Goal: Information Seeking & Learning: Compare options

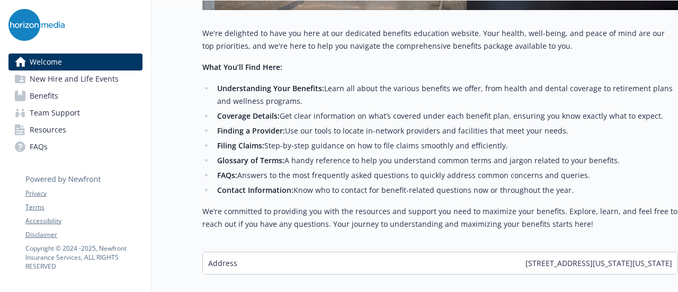
scroll to position [425, 6]
click at [45, 95] on span "Benefits" at bounding box center [44, 95] width 29 height 17
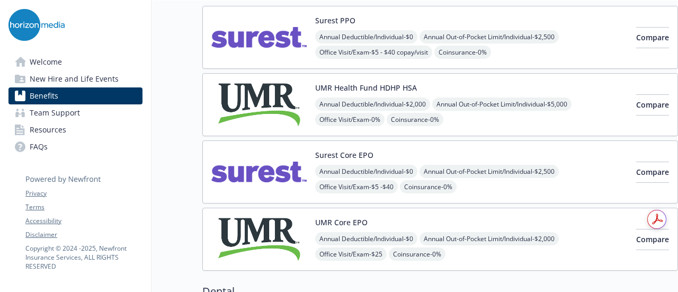
scroll to position [0, 6]
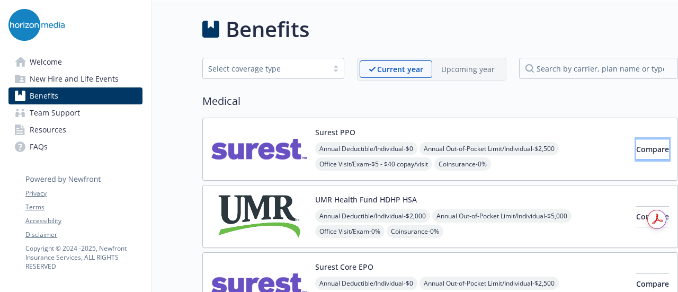
click at [644, 151] on span "Compare" at bounding box center [653, 149] width 33 height 10
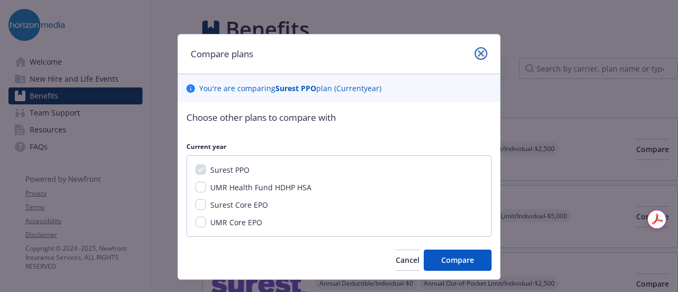
click at [478, 53] on icon "close" at bounding box center [481, 53] width 6 height 6
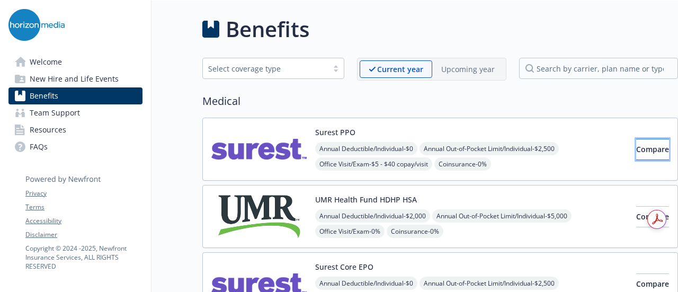
click at [641, 147] on span "Compare" at bounding box center [653, 149] width 33 height 10
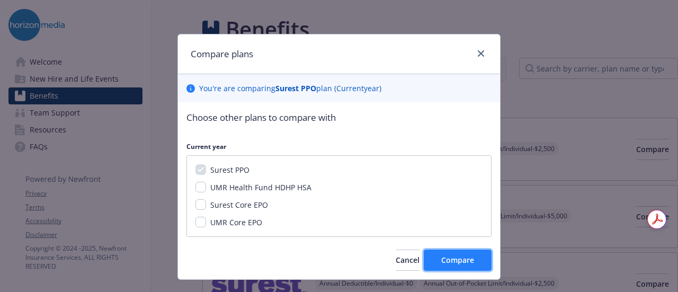
click at [456, 268] on button "Compare" at bounding box center [458, 260] width 68 height 21
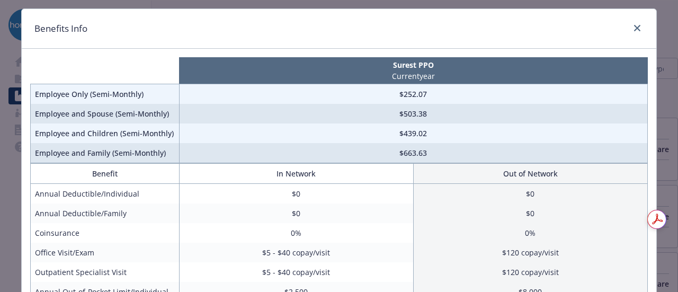
scroll to position [26, 0]
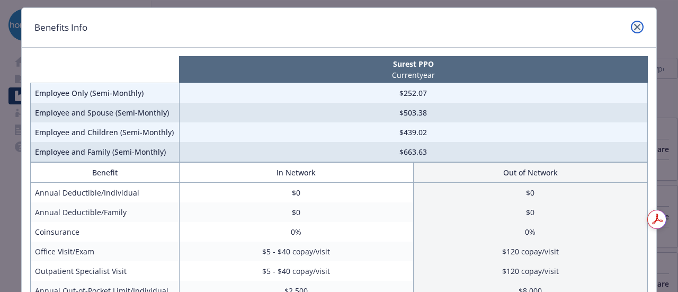
click at [636, 28] on icon "close" at bounding box center [637, 27] width 6 height 6
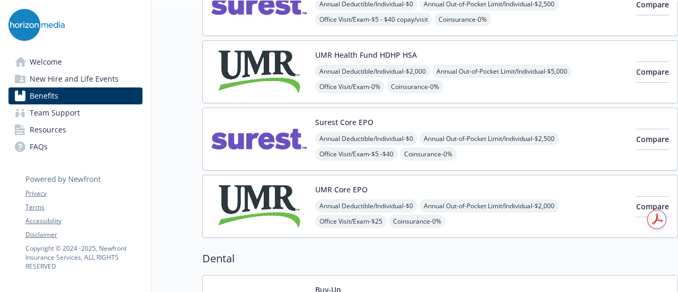
scroll to position [151, 6]
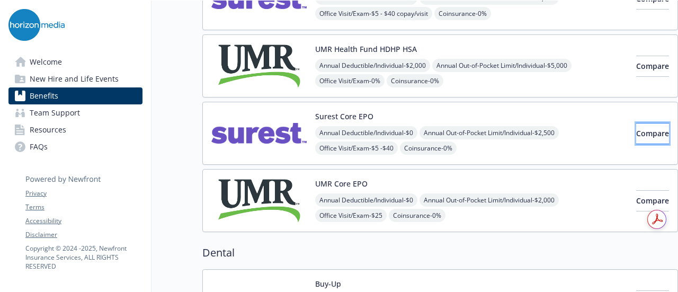
click at [637, 128] on span "Compare" at bounding box center [653, 133] width 33 height 10
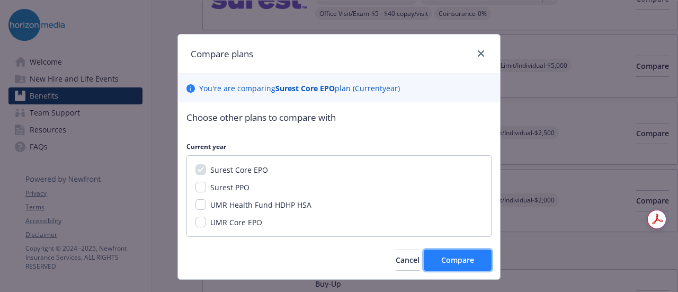
click at [439, 266] on button "Compare" at bounding box center [458, 260] width 68 height 21
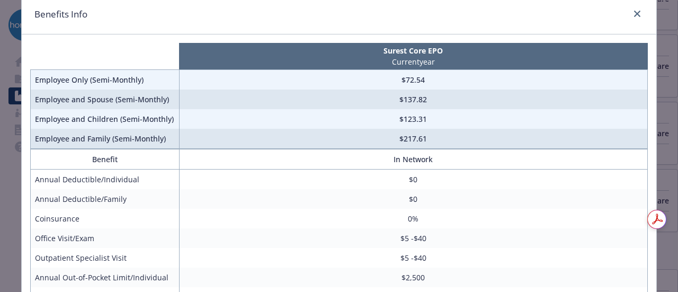
scroll to position [0, 0]
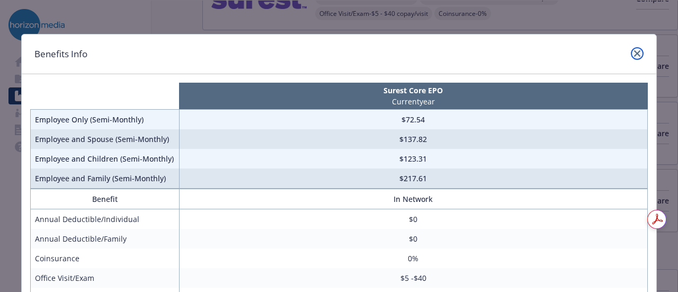
click at [635, 51] on icon "close" at bounding box center [637, 53] width 6 height 6
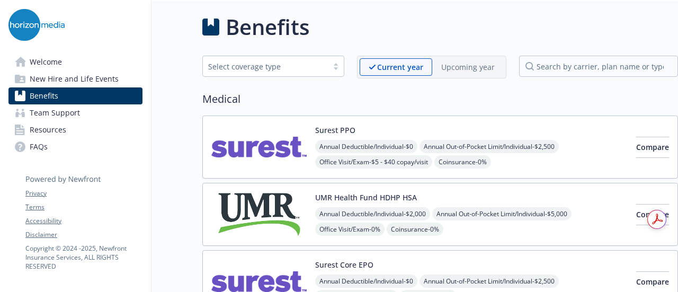
scroll to position [0, 6]
